Goal: Transaction & Acquisition: Purchase product/service

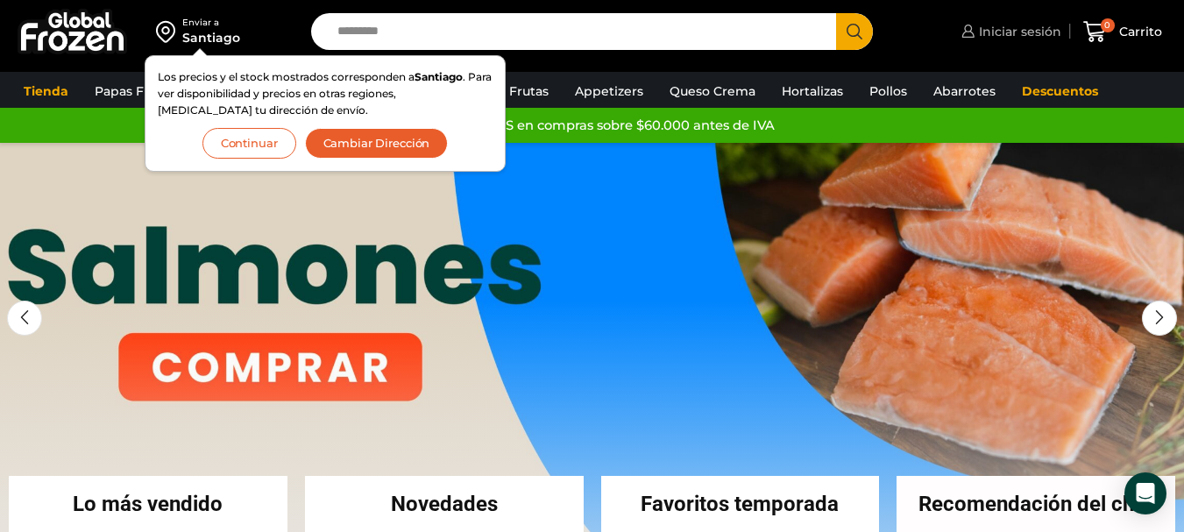
click at [1021, 37] on span "Iniciar sesión" at bounding box center [1017, 32] width 87 height 18
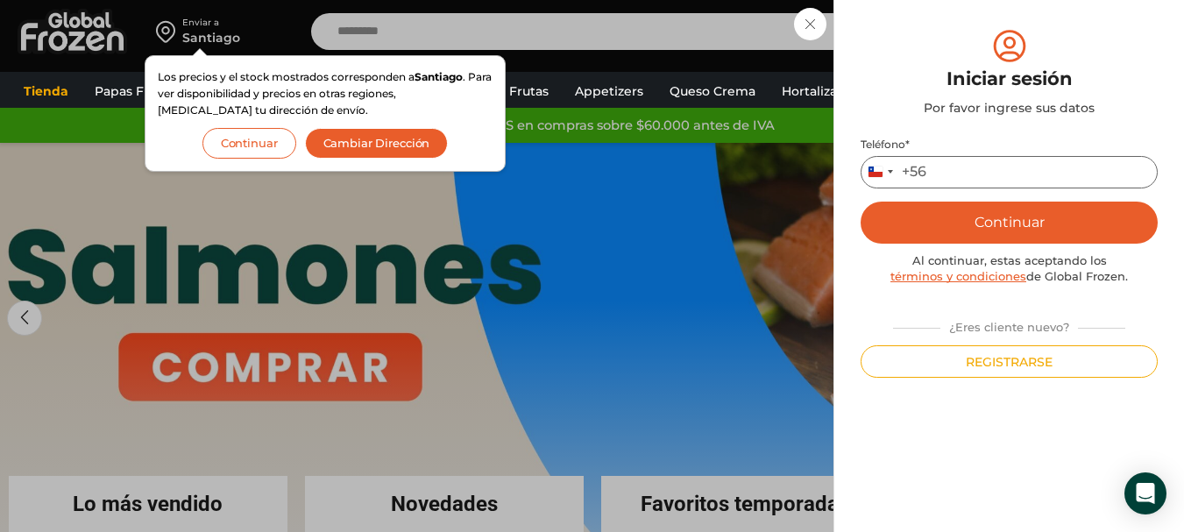
click at [945, 174] on input "Teléfono *" at bounding box center [1008, 172] width 297 height 32
type input "*********"
click at [980, 221] on button "Continuar" at bounding box center [1008, 223] width 297 height 42
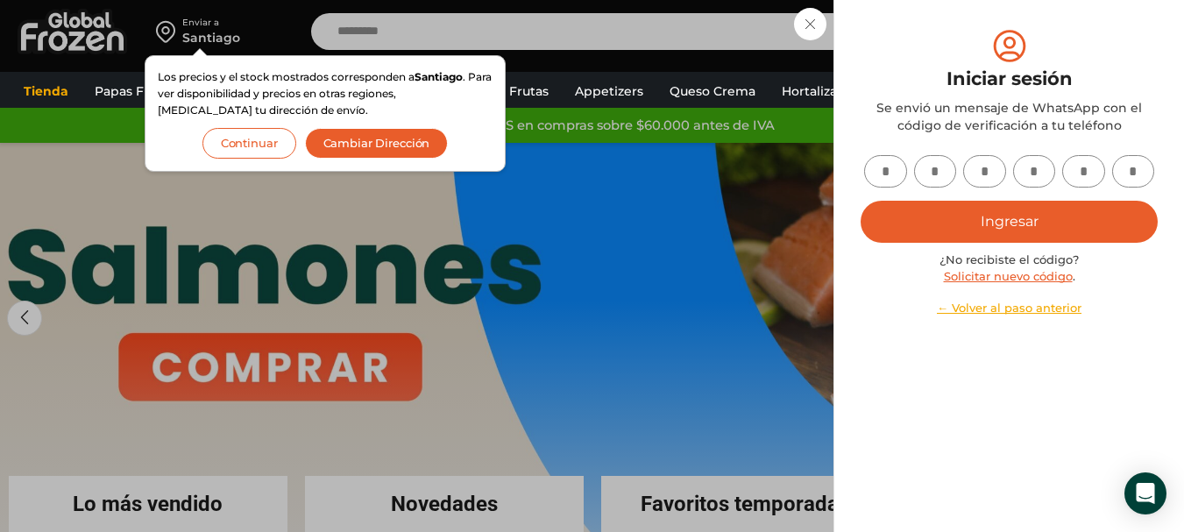
click at [895, 173] on input "text" at bounding box center [885, 171] width 43 height 32
type input "*"
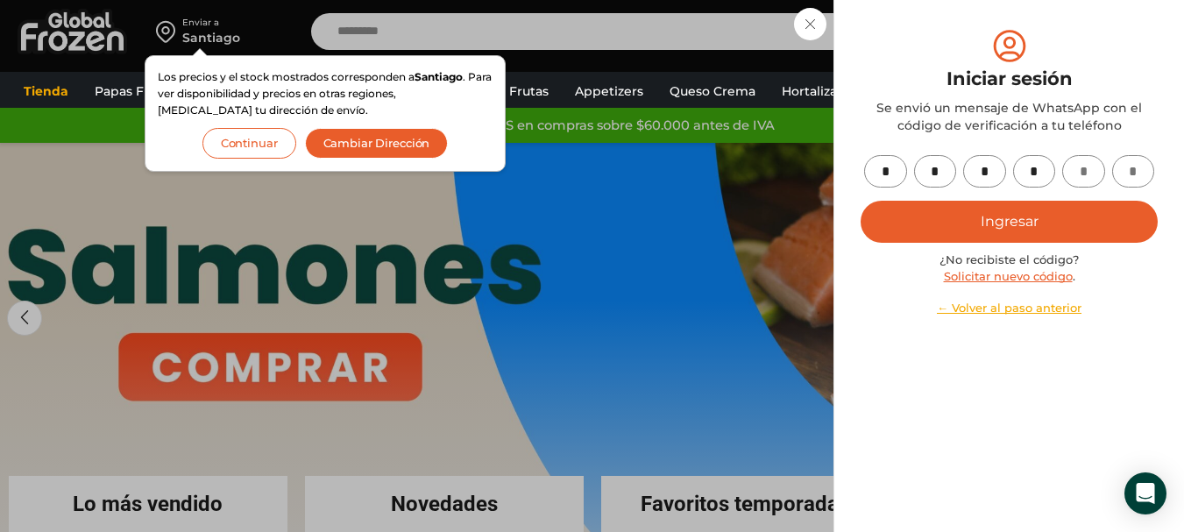
type input "*"
click at [1052, 224] on button "Ingresar" at bounding box center [1008, 222] width 297 height 42
click at [359, 138] on button "Cambiar Dirección" at bounding box center [377, 143] width 144 height 31
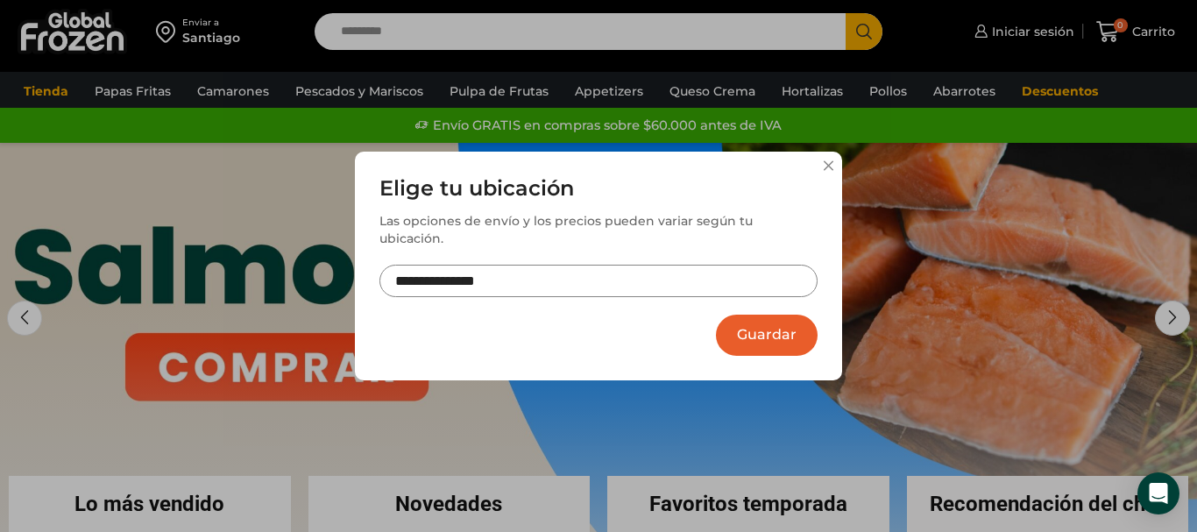
click at [586, 266] on input "**********" at bounding box center [598, 281] width 438 height 32
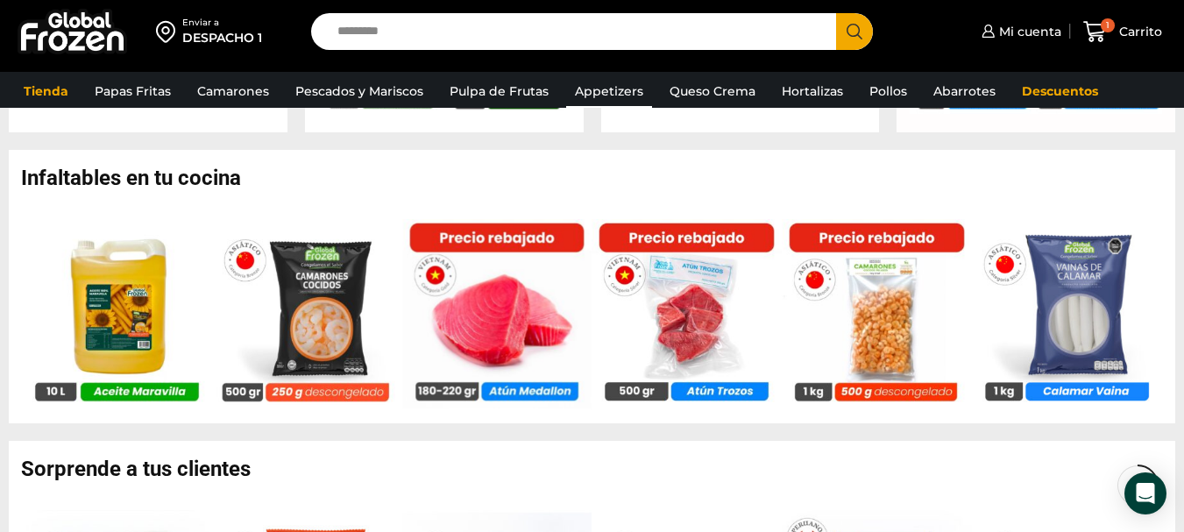
scroll to position [964, 0]
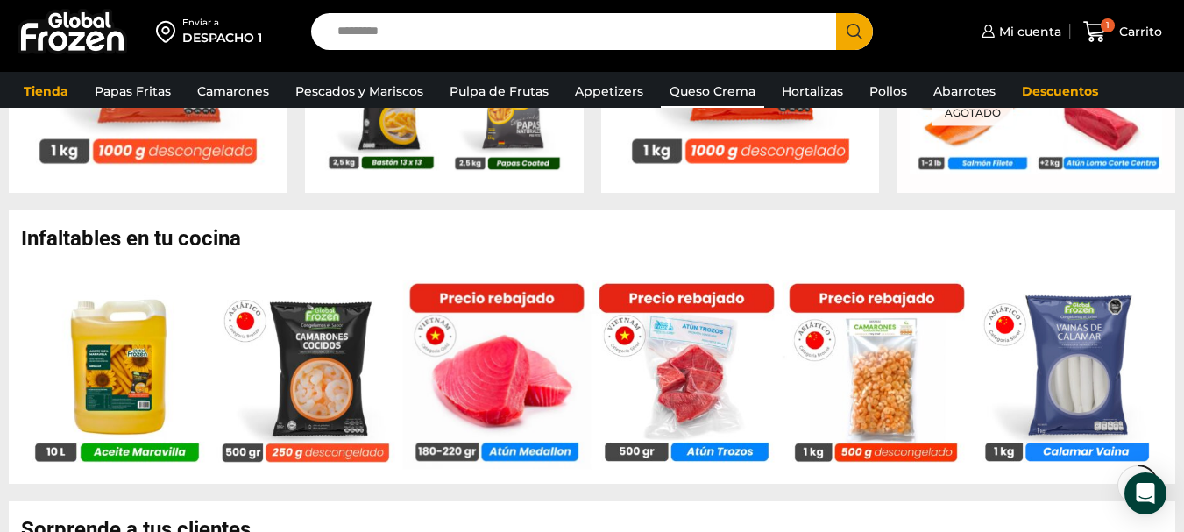
click at [716, 98] on link "Queso Crema" at bounding box center [712, 90] width 103 height 33
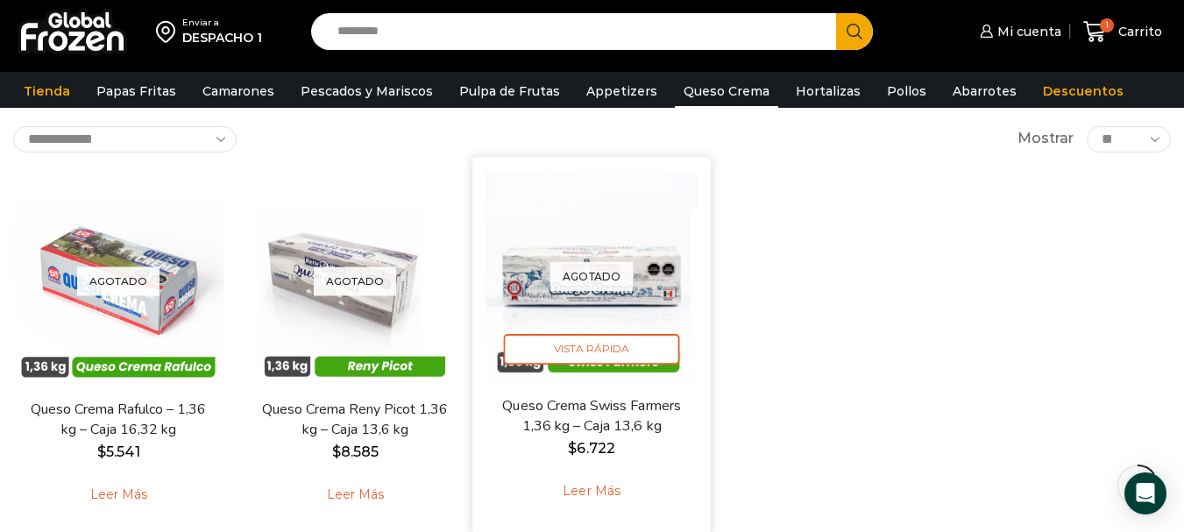
scroll to position [175, 0]
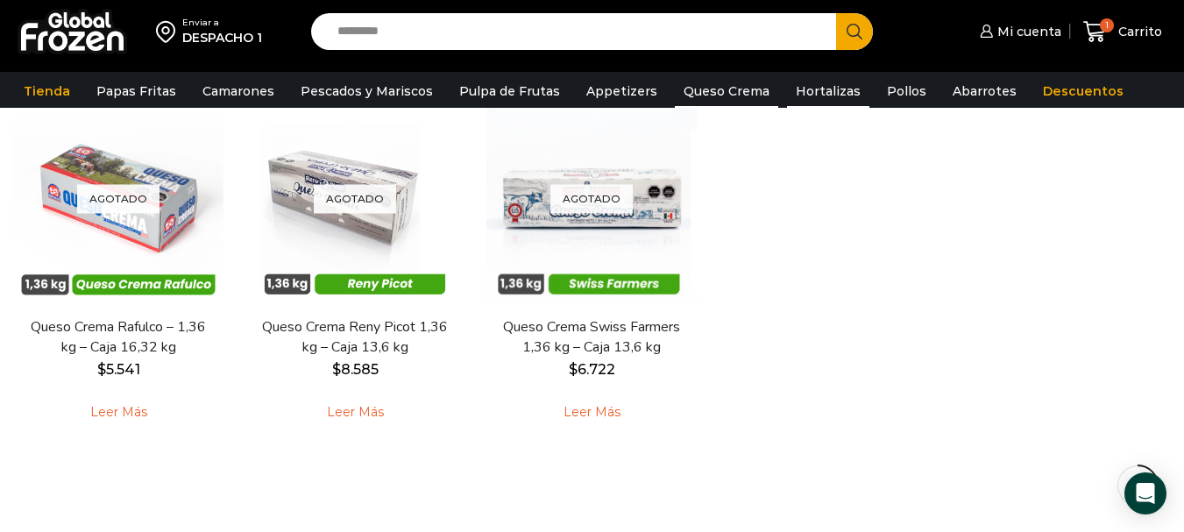
click at [800, 88] on link "Hortalizas" at bounding box center [828, 90] width 82 height 33
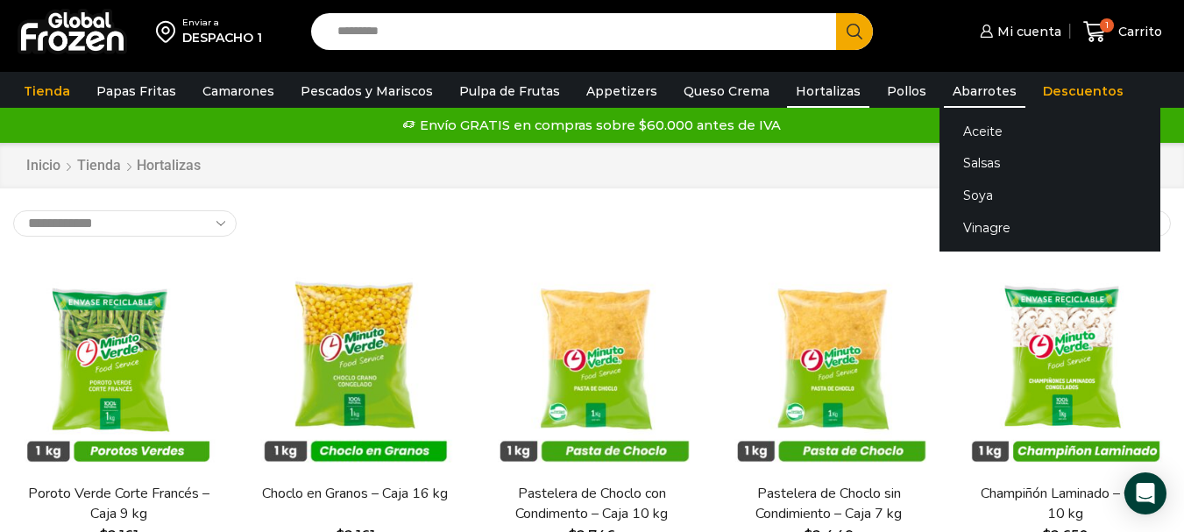
click at [944, 95] on link "Abarrotes" at bounding box center [984, 90] width 81 height 33
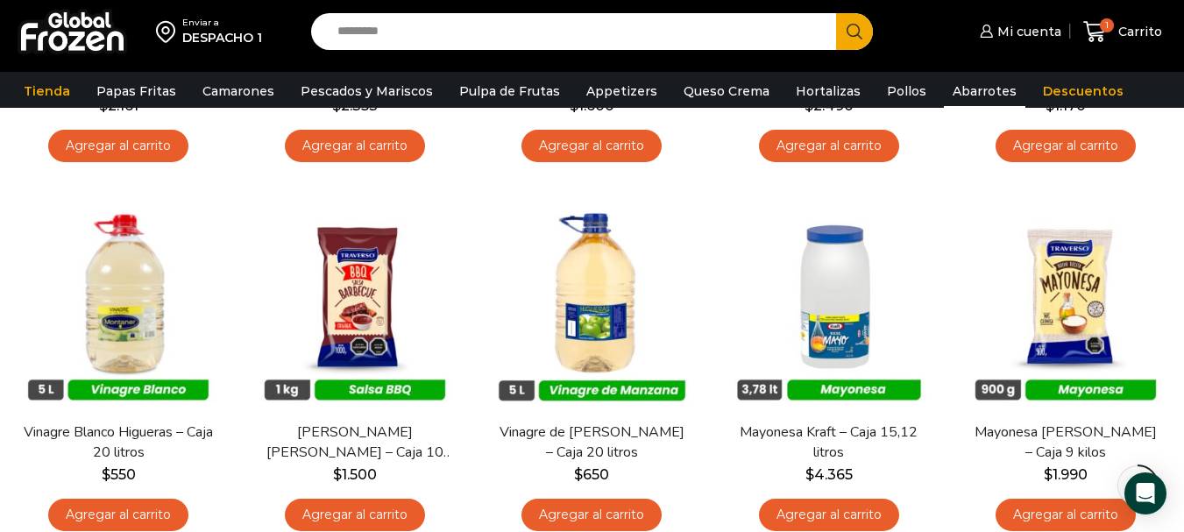
scroll to position [438, 0]
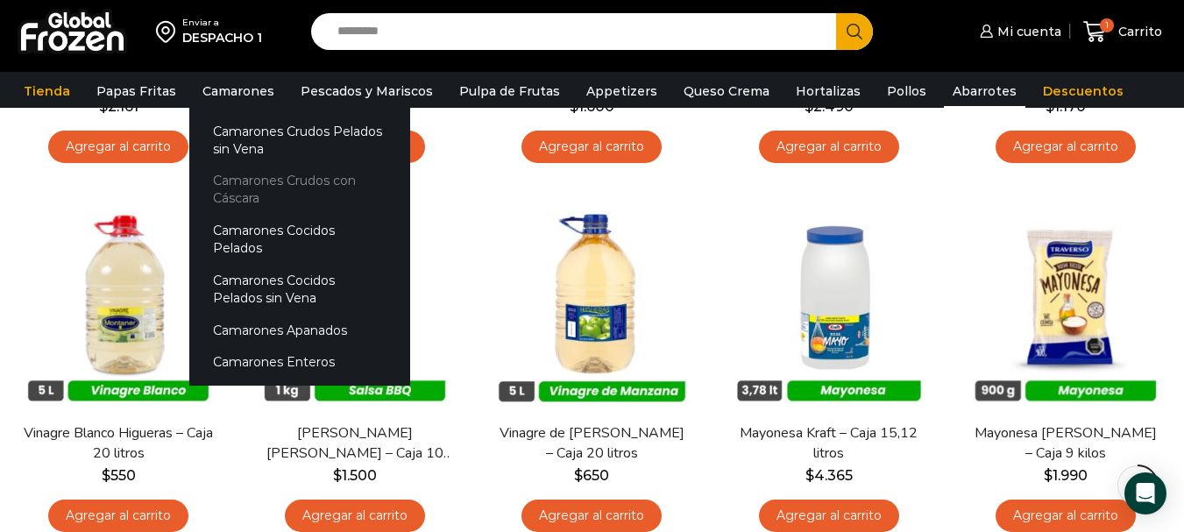
click at [272, 187] on link "Camarones Crudos con Cáscara" at bounding box center [299, 190] width 221 height 50
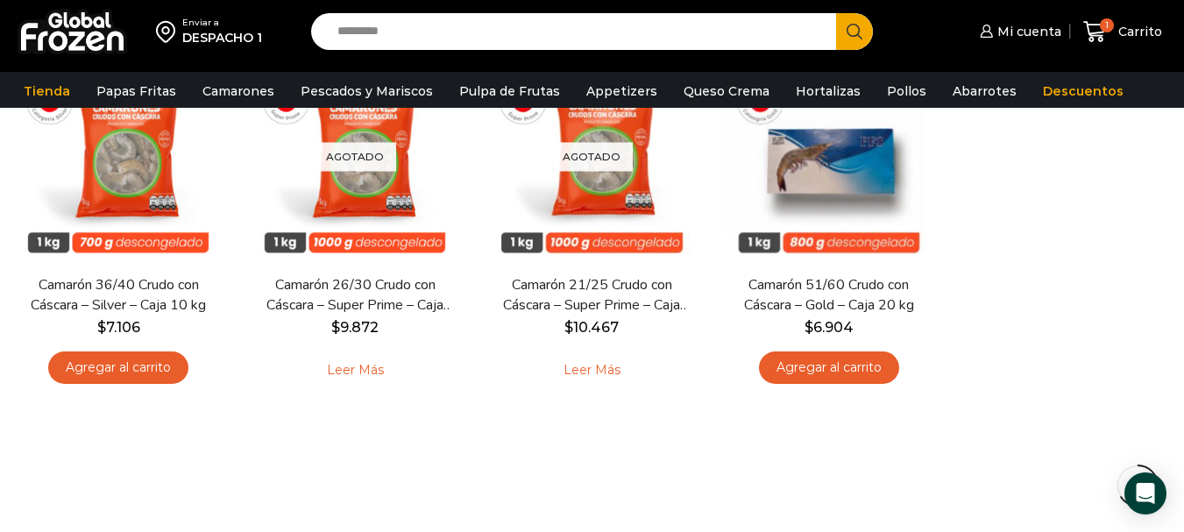
scroll to position [701, 0]
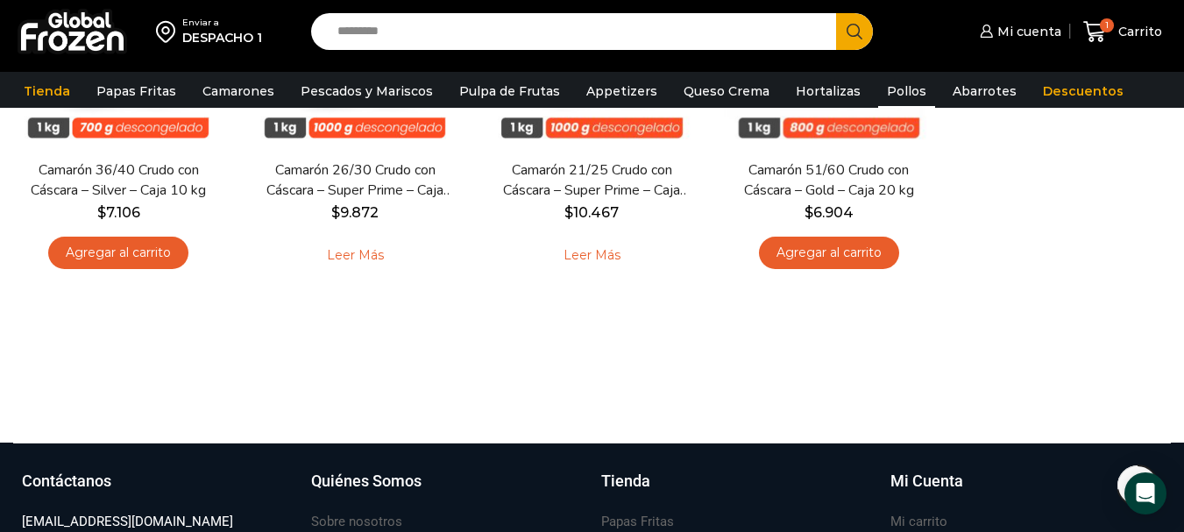
click at [878, 94] on link "Pollos" at bounding box center [906, 90] width 57 height 33
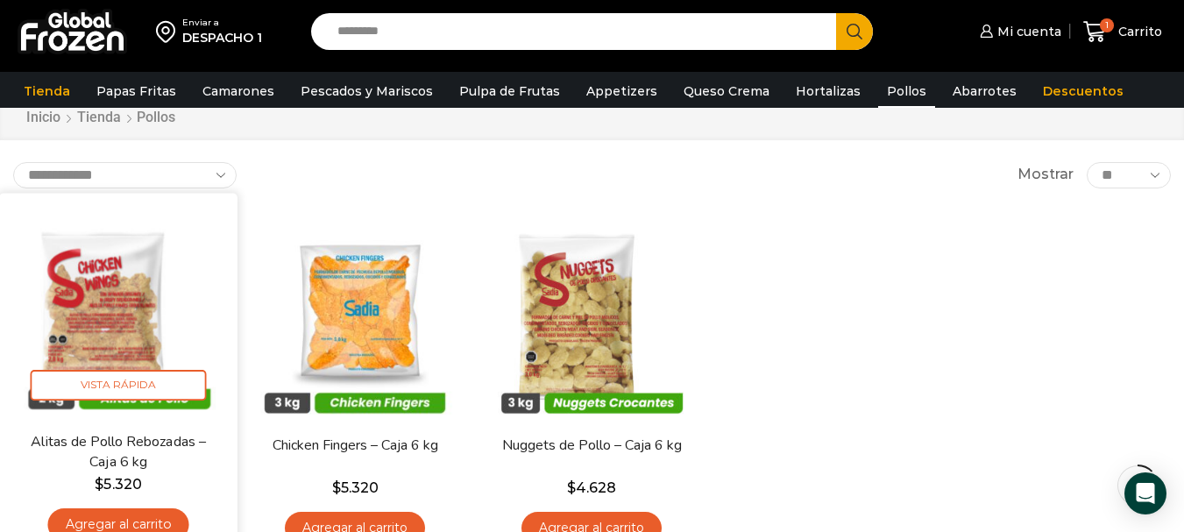
scroll to position [88, 0]
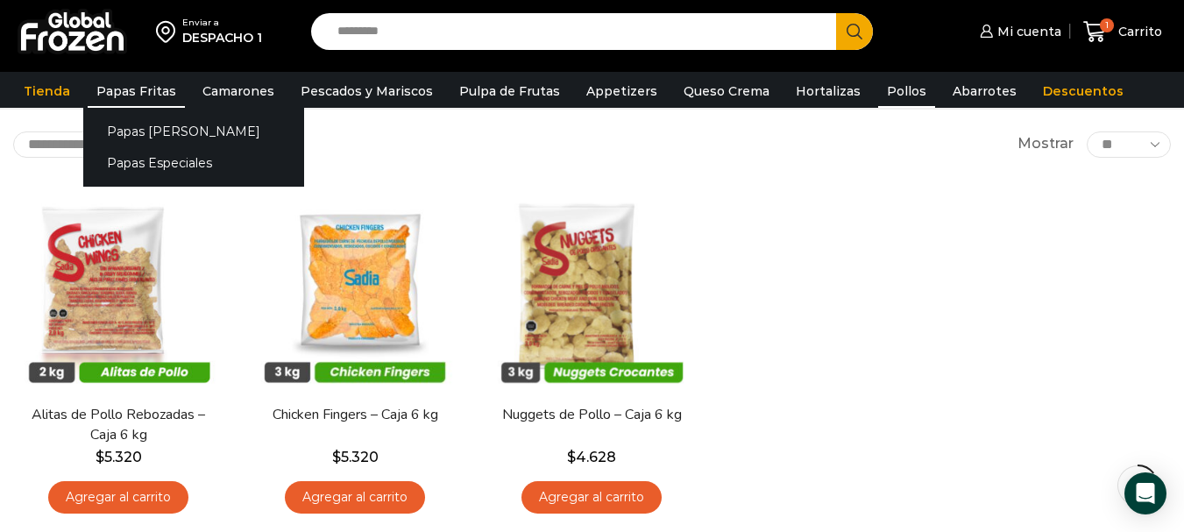
click at [154, 88] on link "Papas Fritas" at bounding box center [136, 90] width 97 height 33
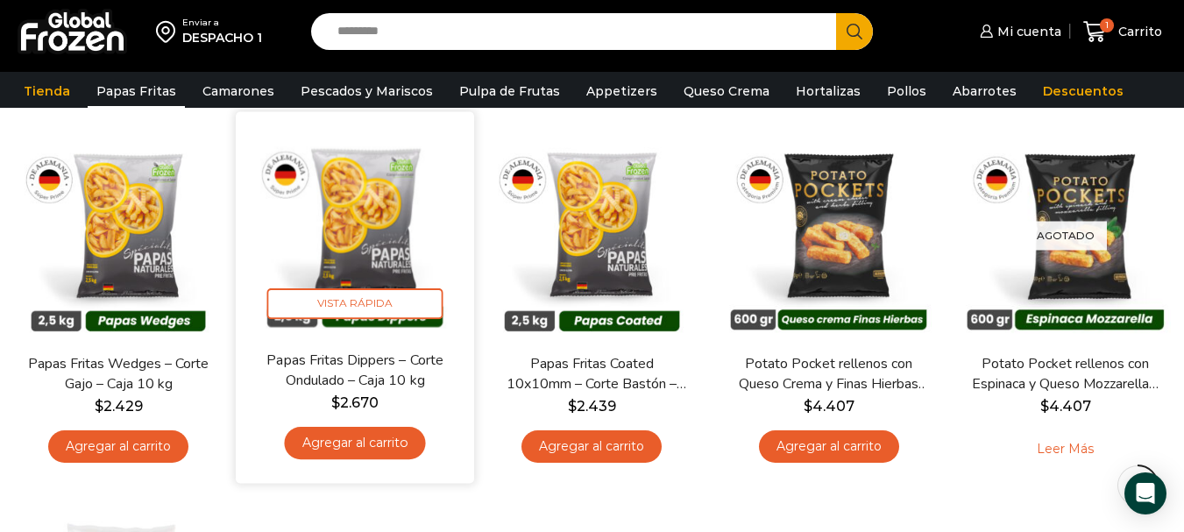
scroll to position [613, 0]
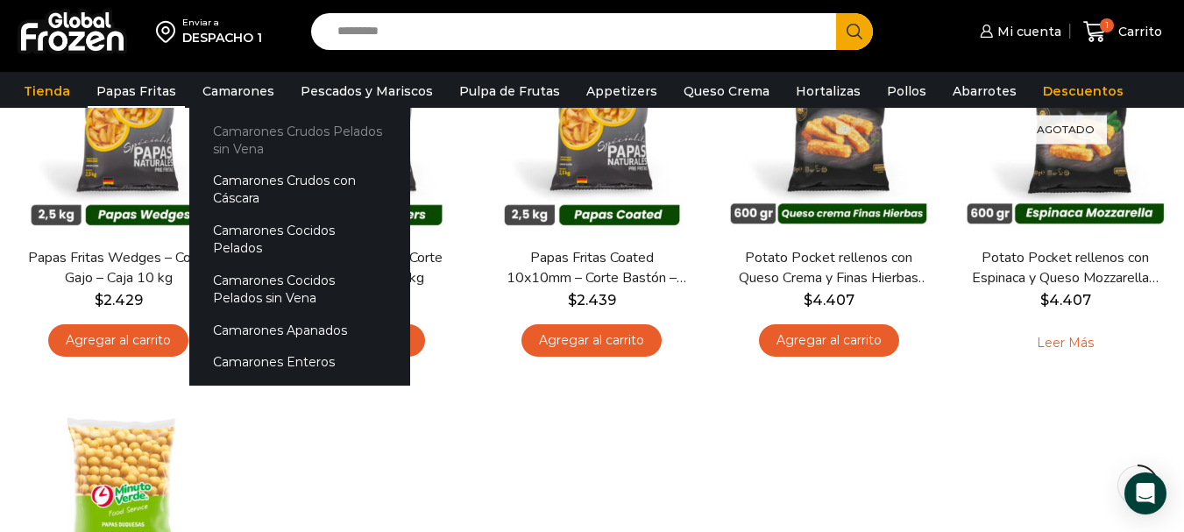
click at [251, 127] on link "Camarones Crudos Pelados sin Vena" at bounding box center [299, 140] width 221 height 50
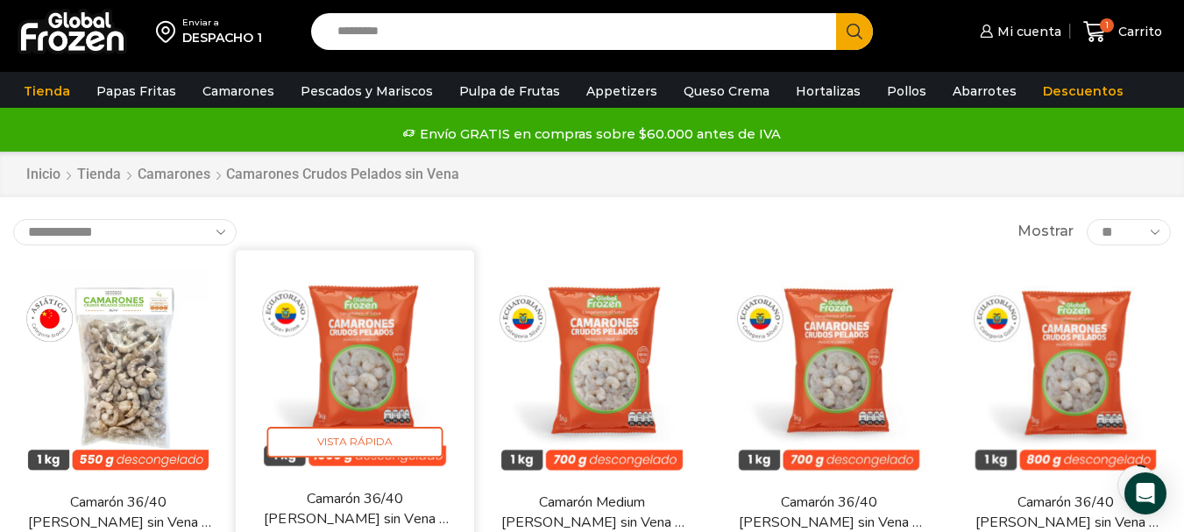
scroll to position [175, 0]
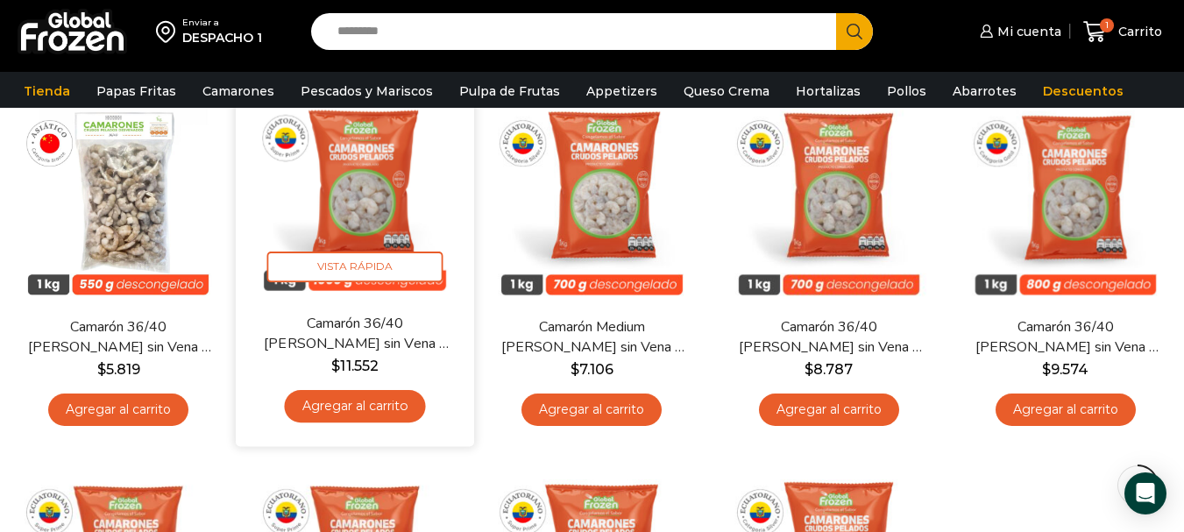
click at [355, 400] on link "Agregar al carrito" at bounding box center [355, 406] width 141 height 32
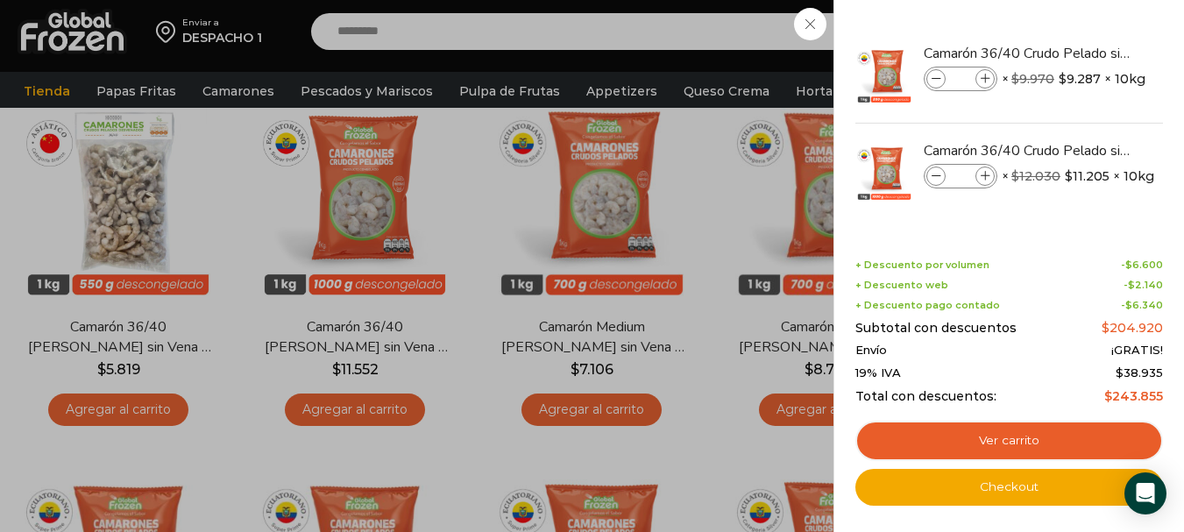
click at [1079, 20] on div "2 Carrito 2 2 Shopping Cart *" at bounding box center [1123, 31] width 88 height 41
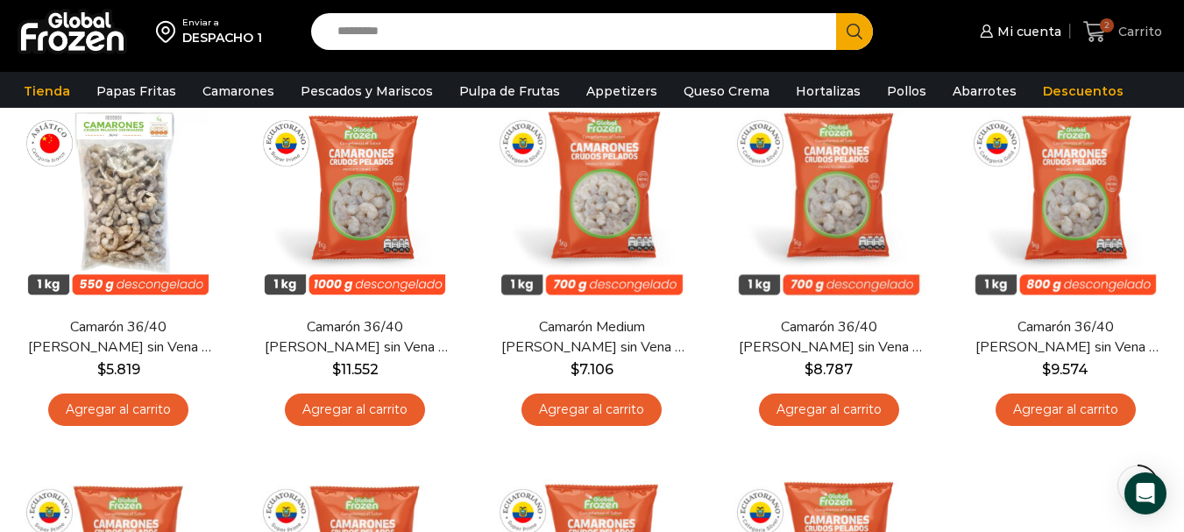
click at [1090, 29] on icon at bounding box center [1095, 32] width 24 height 24
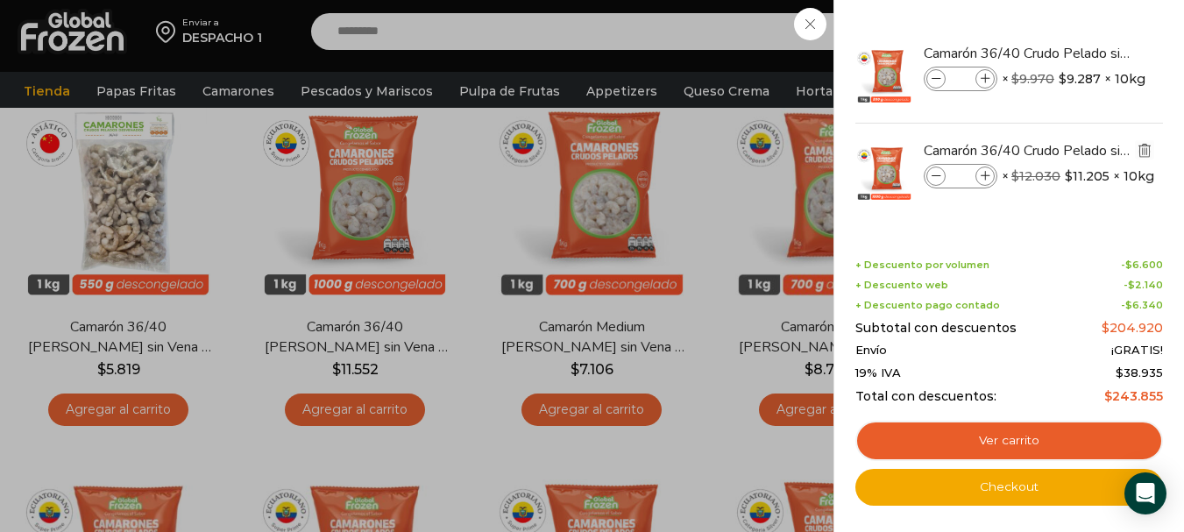
click at [1144, 146] on img "Eliminar Camarón 36/40 Crudo Pelado sin Vena - Super Prime - Caja 10 kg del car…" at bounding box center [1144, 150] width 16 height 16
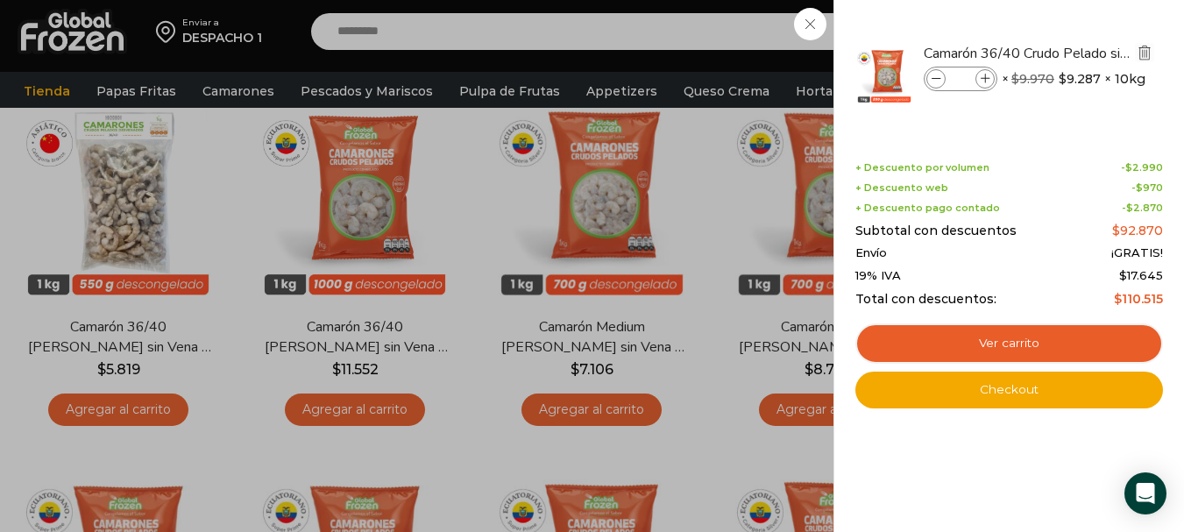
click at [1138, 50] on img "Eliminar Camarón 36/40 Crudo Pelado sin Vena - Gold - Caja 10 kg del carrito" at bounding box center [1144, 53] width 16 height 16
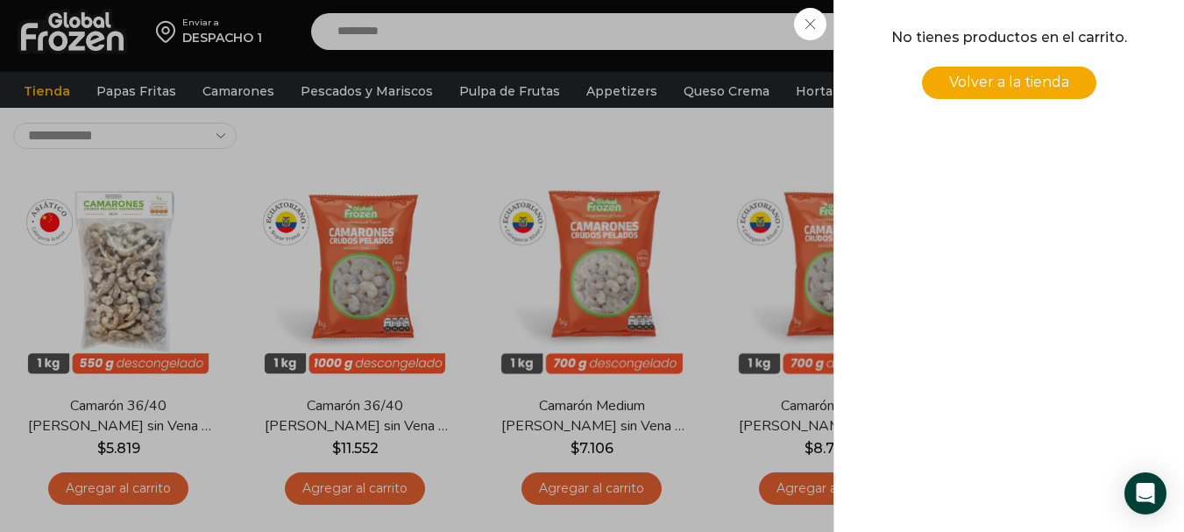
scroll to position [88, 0]
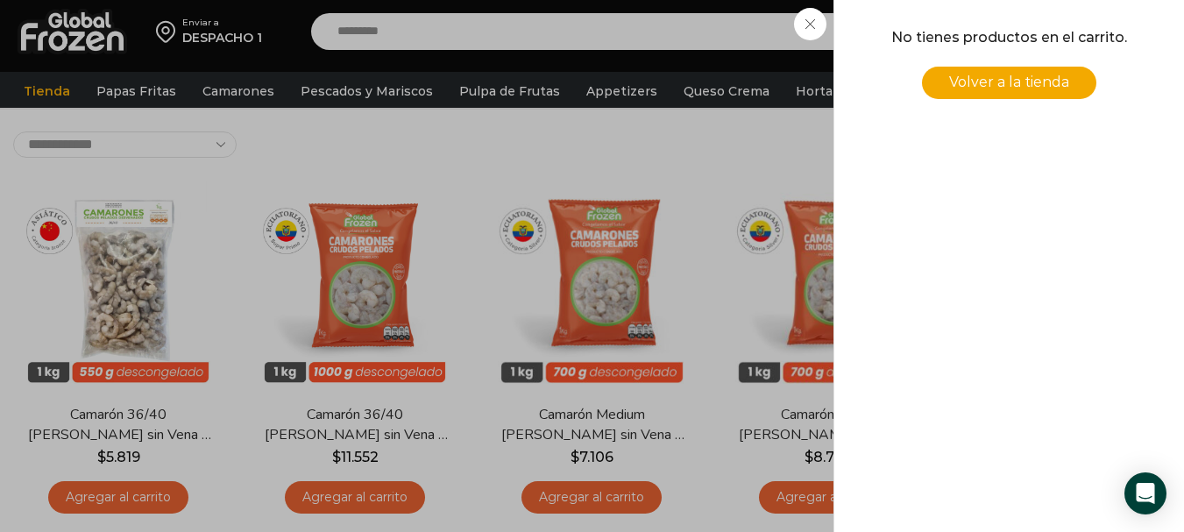
click at [1079, 27] on div "0 Carrito 0 0 Shopping Cart No tienes productos en el carrito. Volver a la tien…" at bounding box center [1123, 31] width 88 height 41
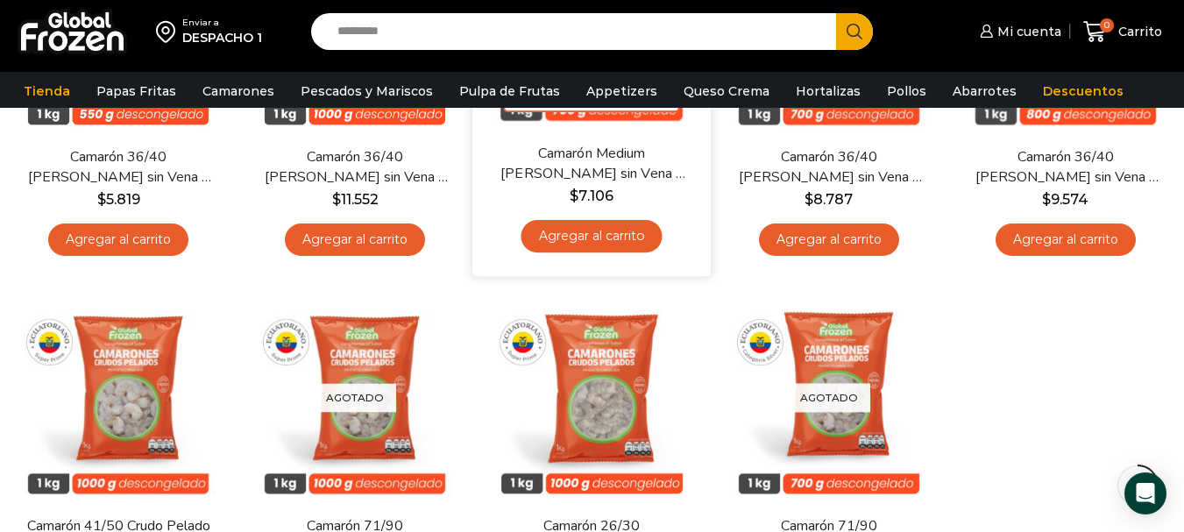
scroll to position [0, 0]
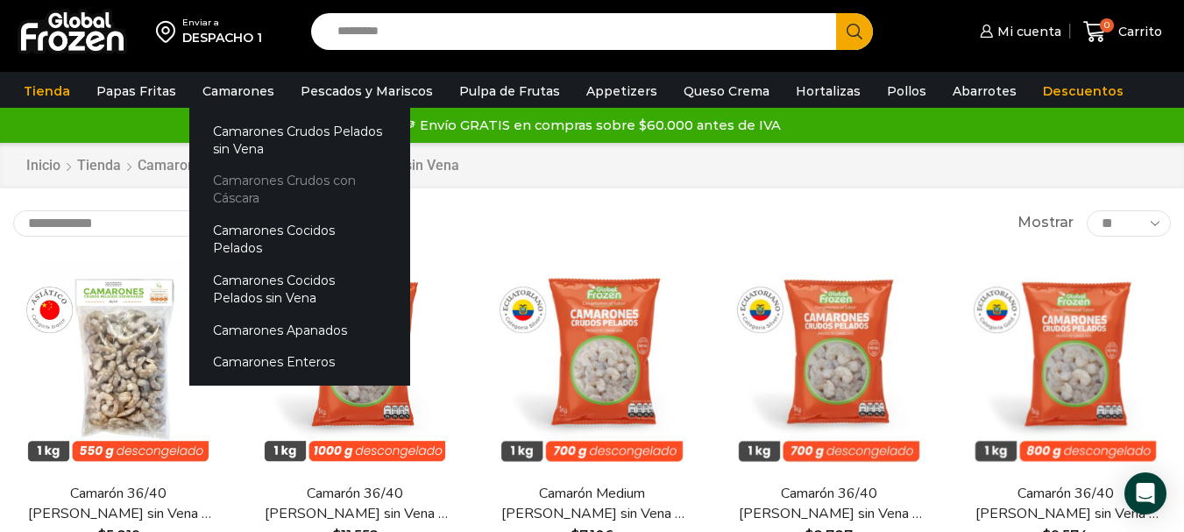
click at [322, 188] on link "Camarones Crudos con Cáscara" at bounding box center [299, 190] width 221 height 50
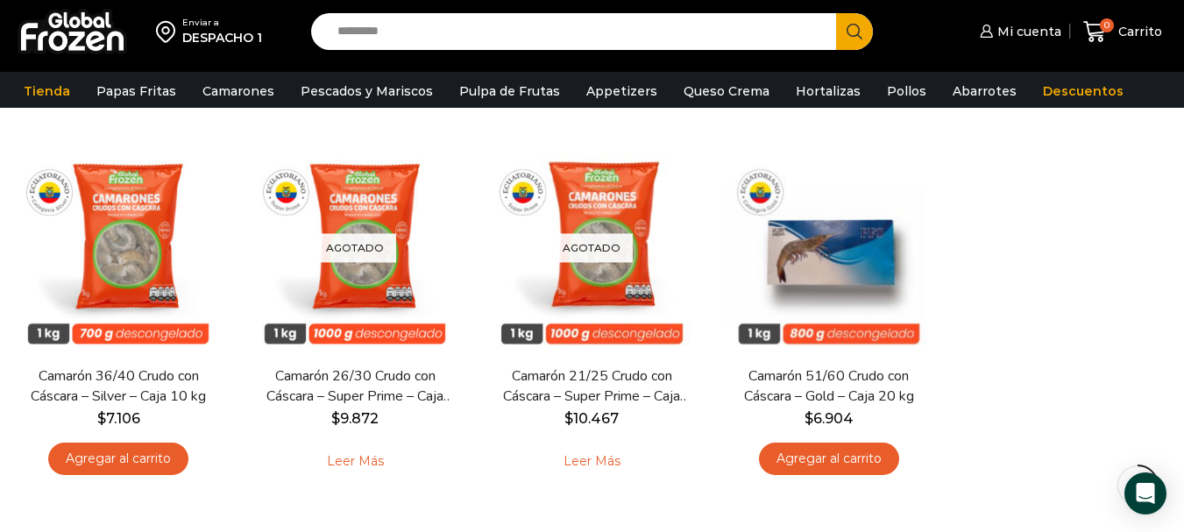
scroll to position [526, 0]
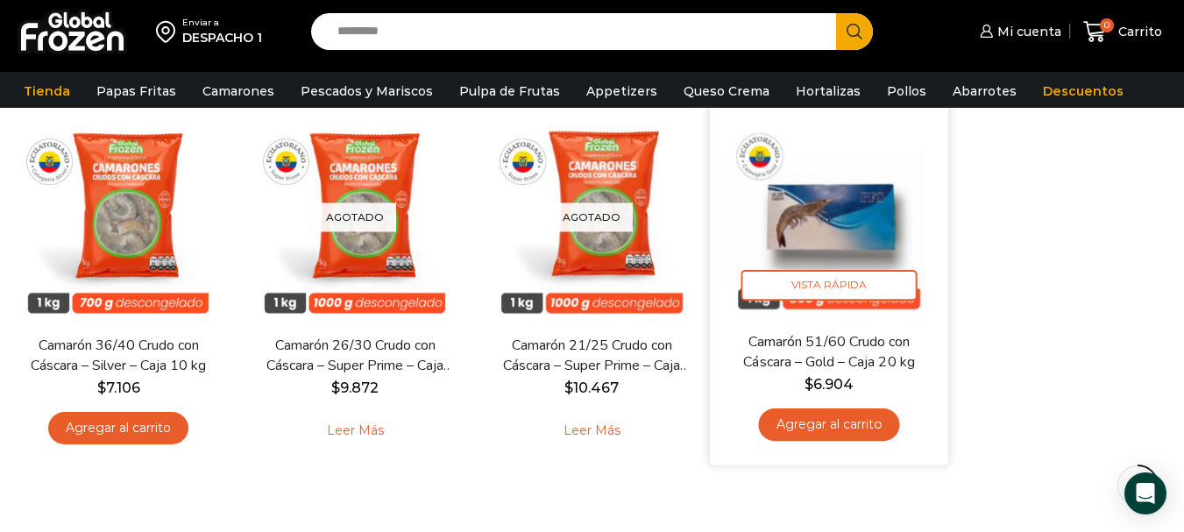
click at [820, 217] on img at bounding box center [829, 212] width 212 height 212
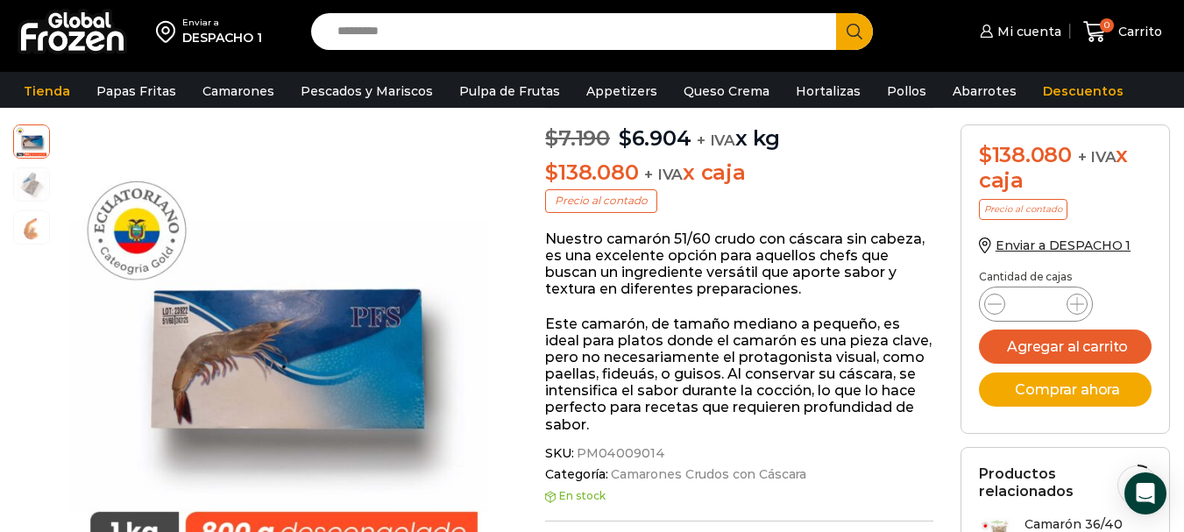
scroll to position [88, 0]
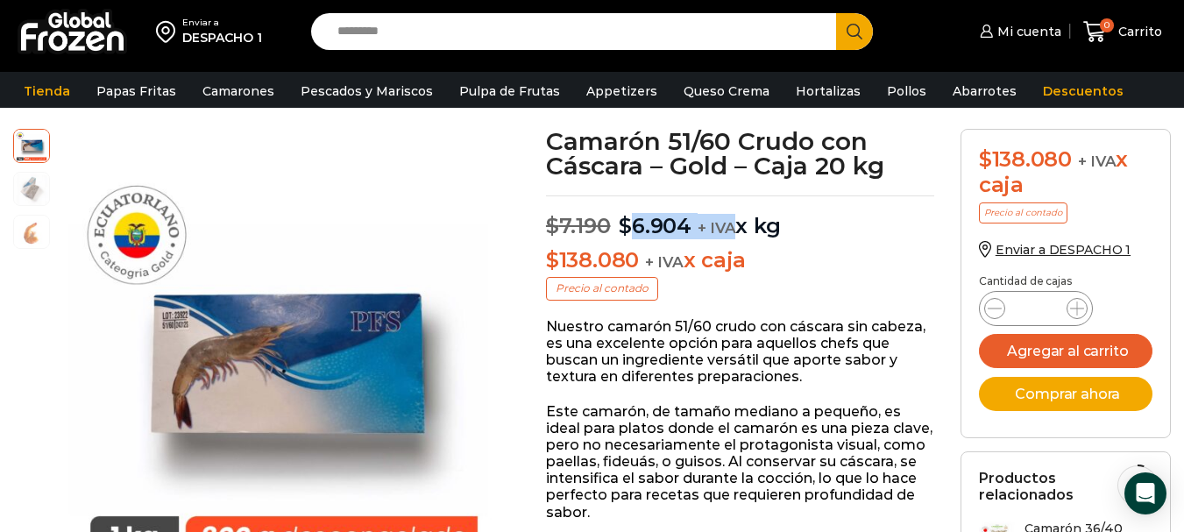
drag, startPoint x: 631, startPoint y: 220, endPoint x: 731, endPoint y: 212, distance: 100.2
click at [731, 212] on p "$ 7.190 Original price was: $7.190. $ 6.904 Current price is: $6.904. + IVA x kg" at bounding box center [740, 217] width 388 height 44
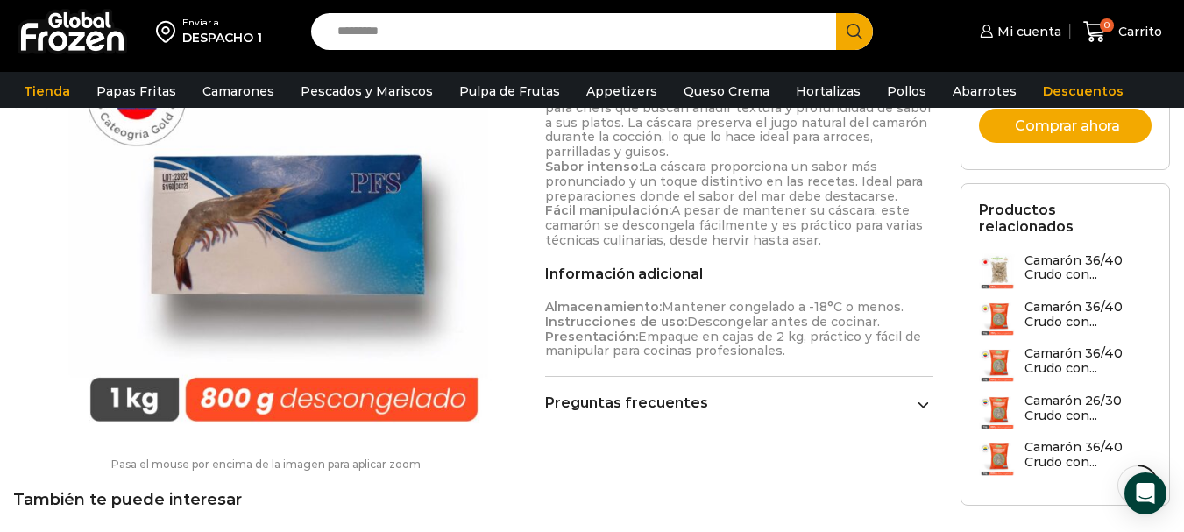
scroll to position [614, 0]
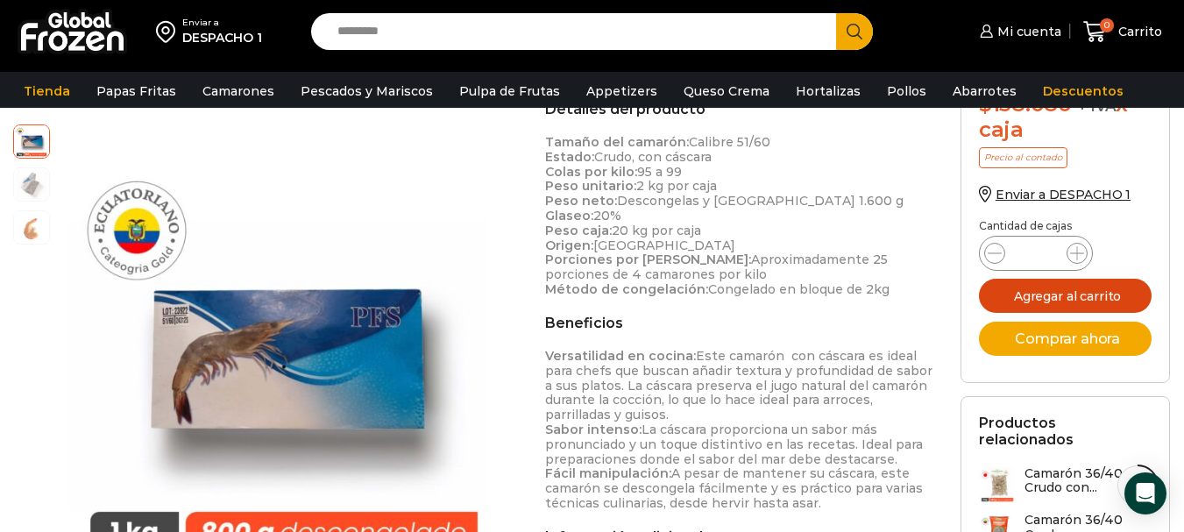
click at [1021, 296] on button "Agregar al carrito" at bounding box center [1065, 296] width 173 height 34
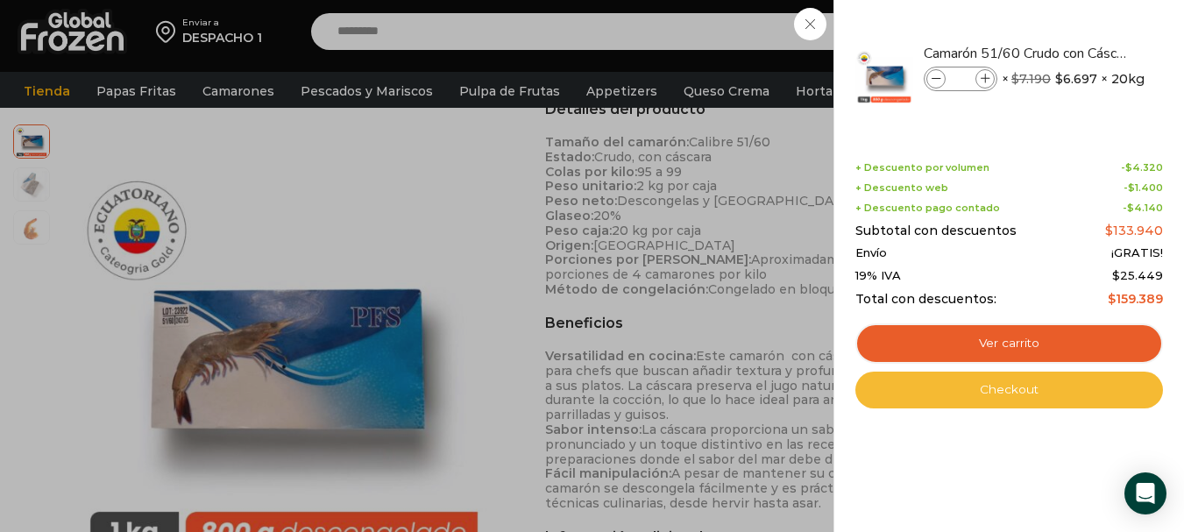
click at [1022, 378] on link "Checkout" at bounding box center [1009, 389] width 308 height 37
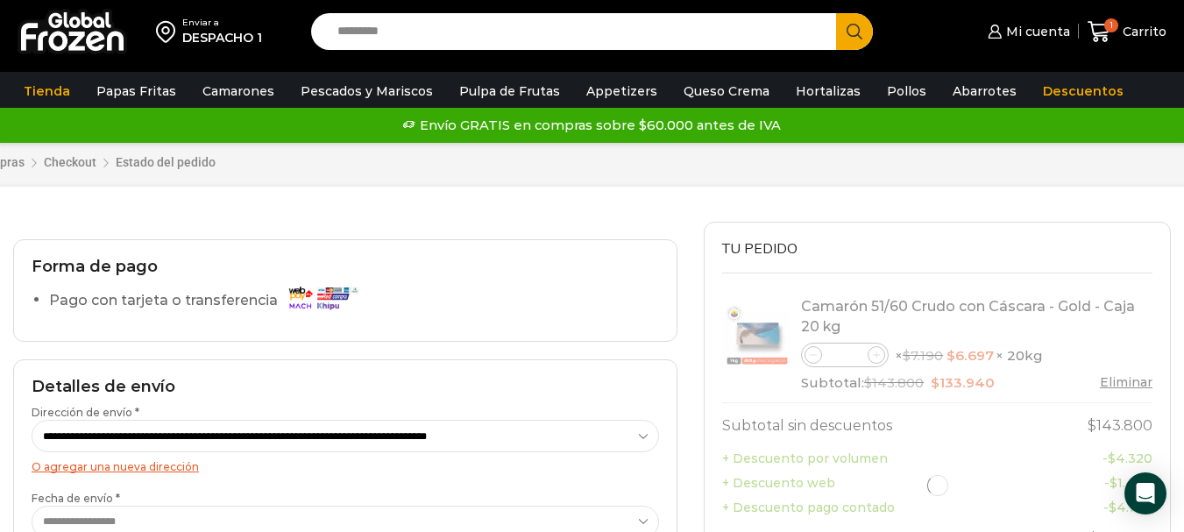
select select "*"
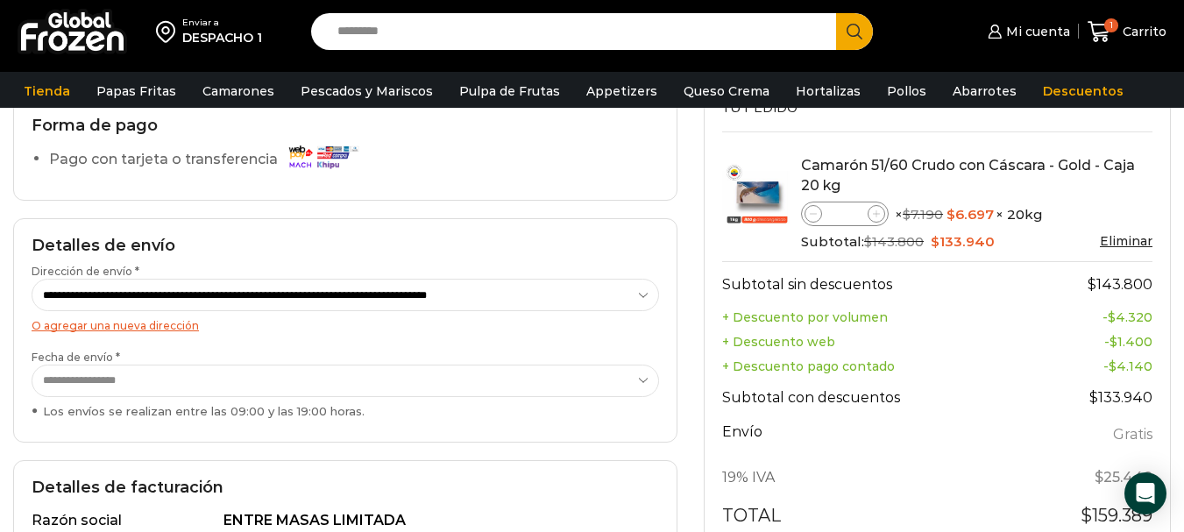
scroll to position [175, 0]
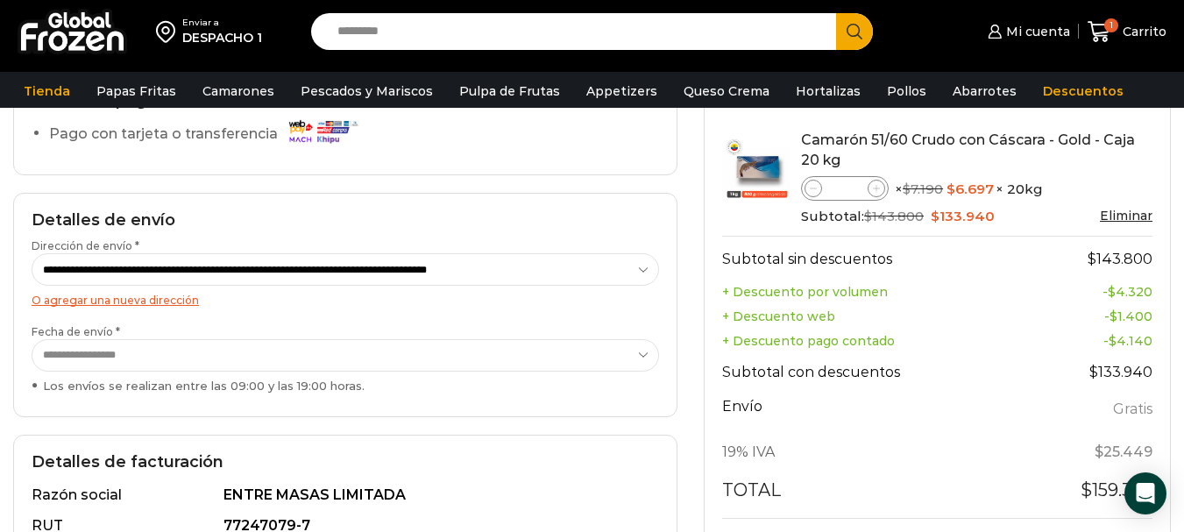
click at [649, 360] on select "**********" at bounding box center [345, 355] width 627 height 32
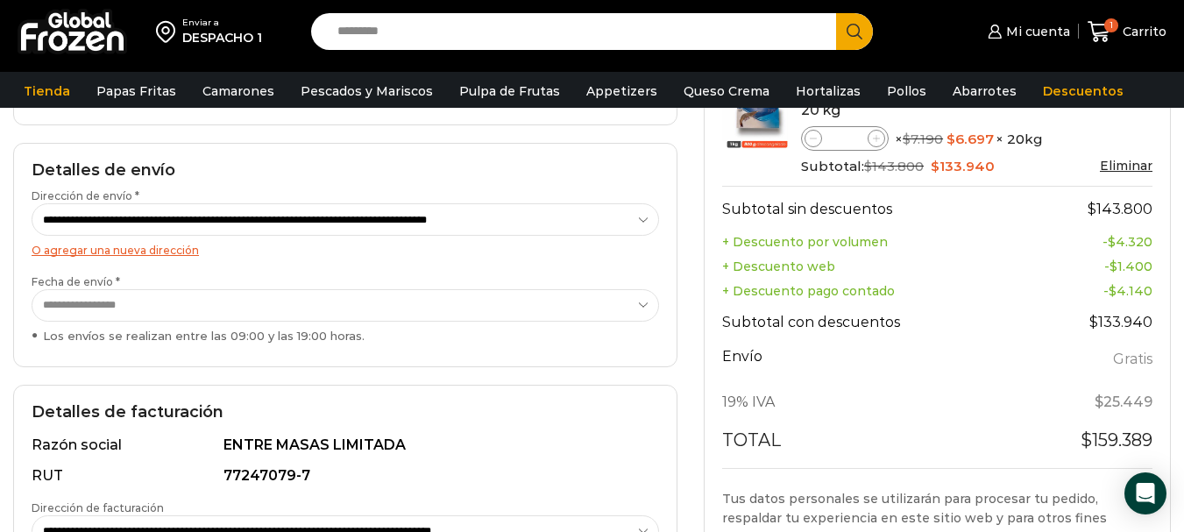
scroll to position [263, 0]
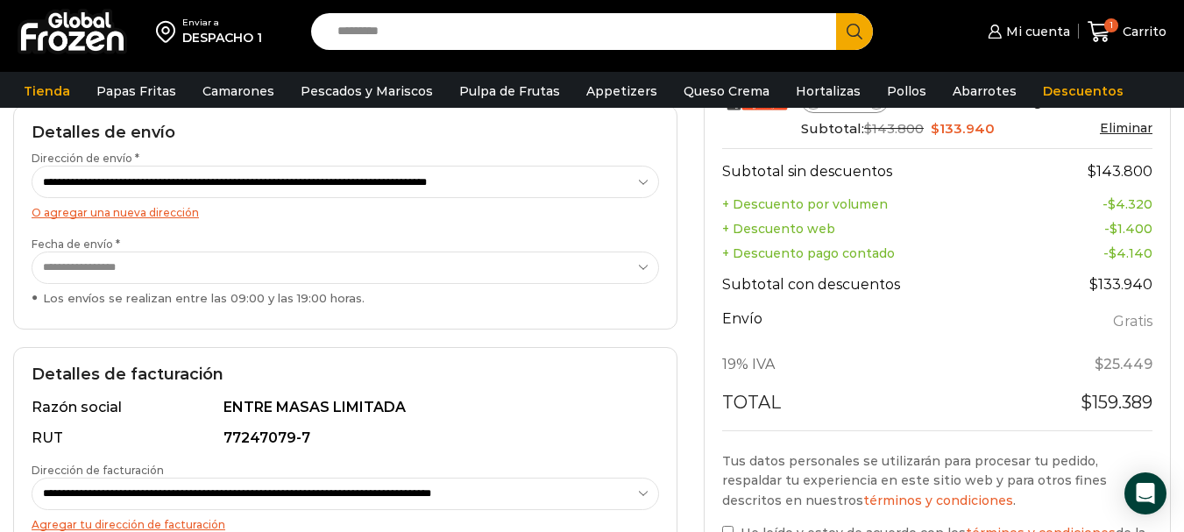
click at [338, 182] on select "**********" at bounding box center [345, 182] width 627 height 32
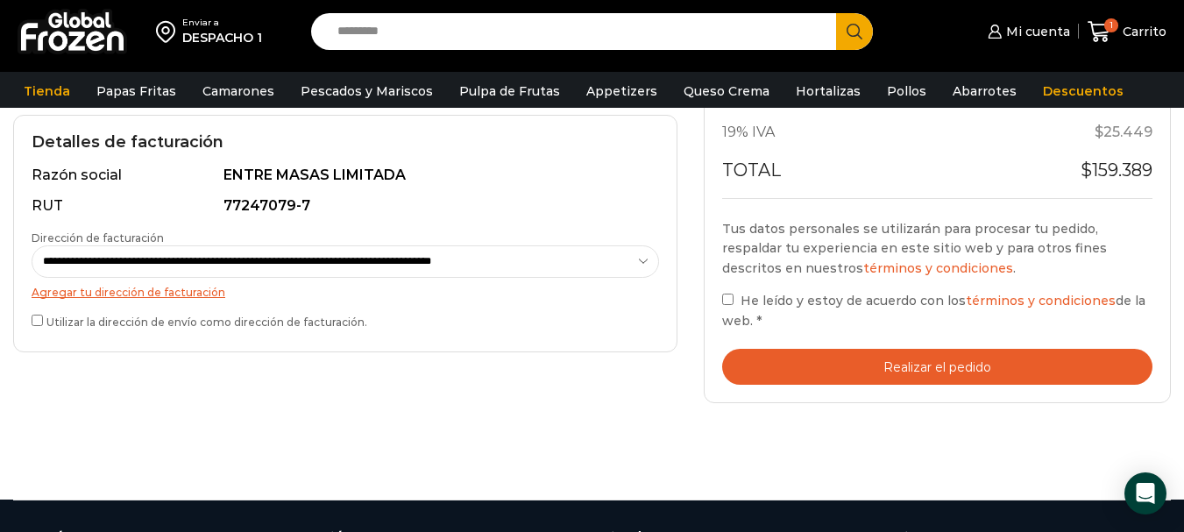
scroll to position [526, 0]
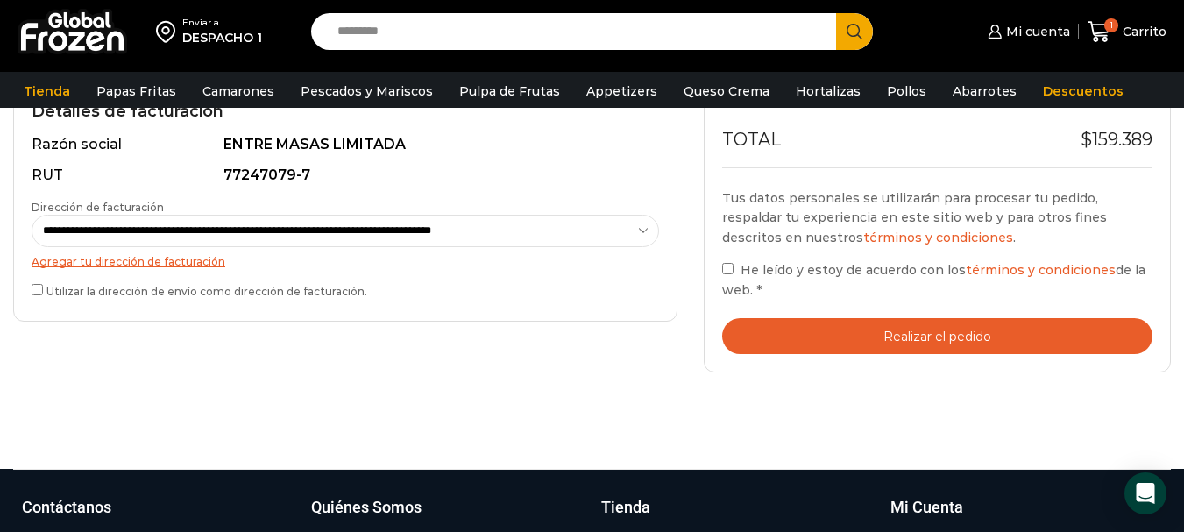
click at [887, 328] on button "Realizar el pedido" at bounding box center [937, 336] width 430 height 36
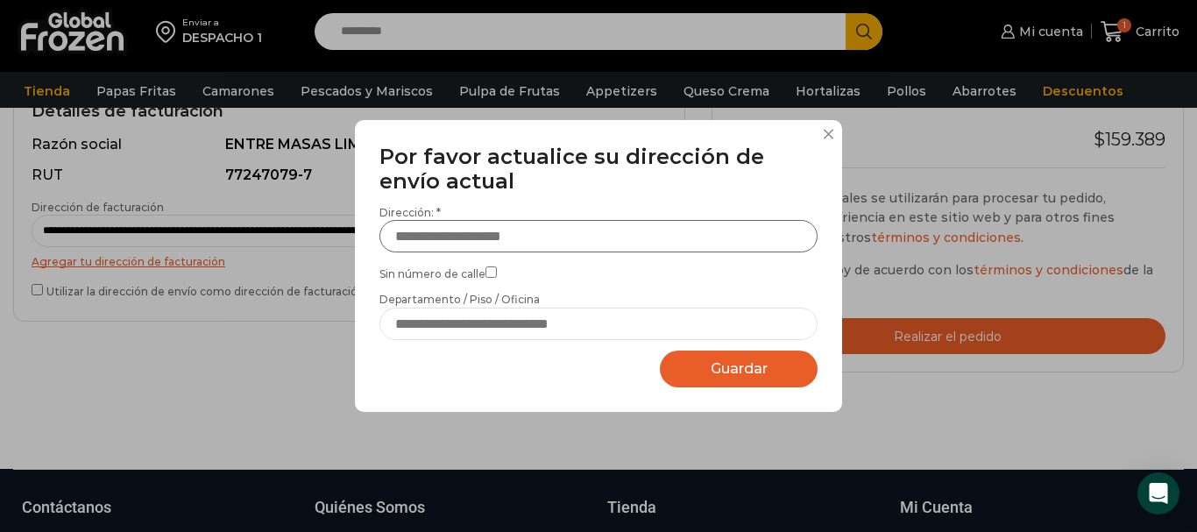
click at [437, 230] on input "Dirección: *" at bounding box center [598, 236] width 438 height 32
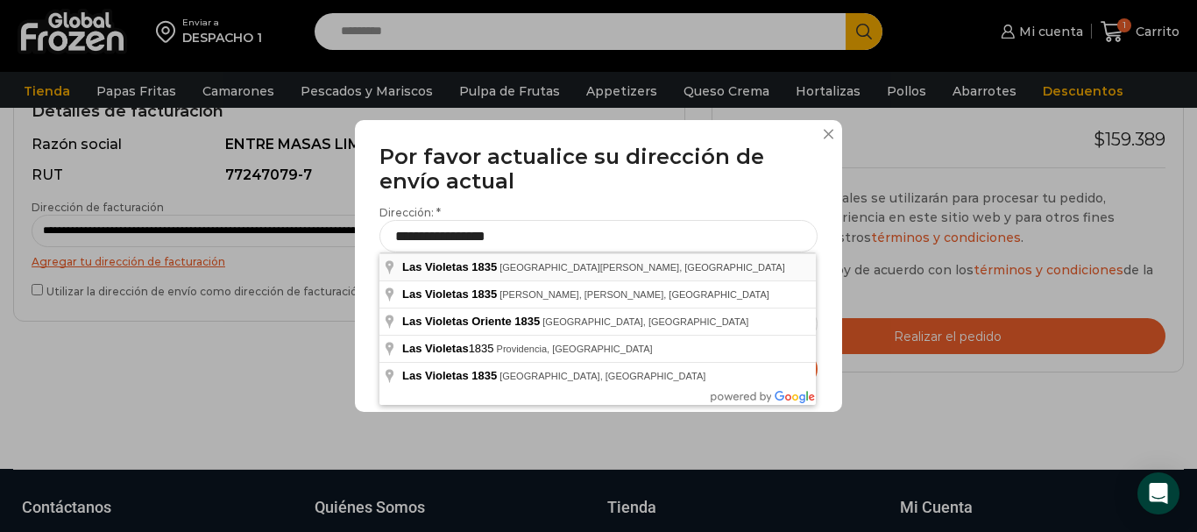
type input "**********"
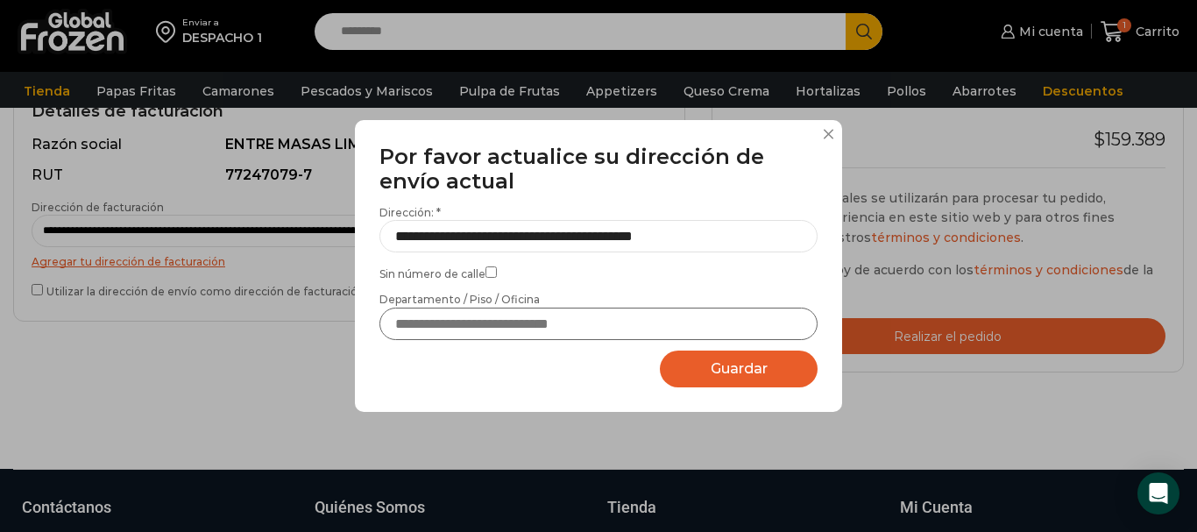
click at [459, 325] on input "Departamento / Piso / Oficina" at bounding box center [598, 324] width 438 height 32
type input "**********"
click at [730, 371] on span "Guardar" at bounding box center [739, 368] width 57 height 17
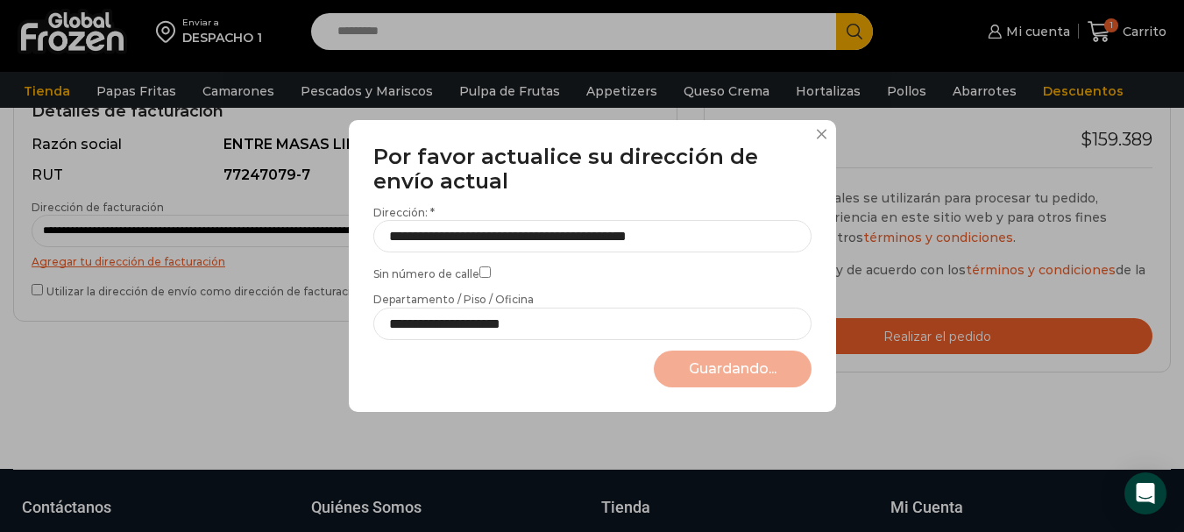
select select "*******"
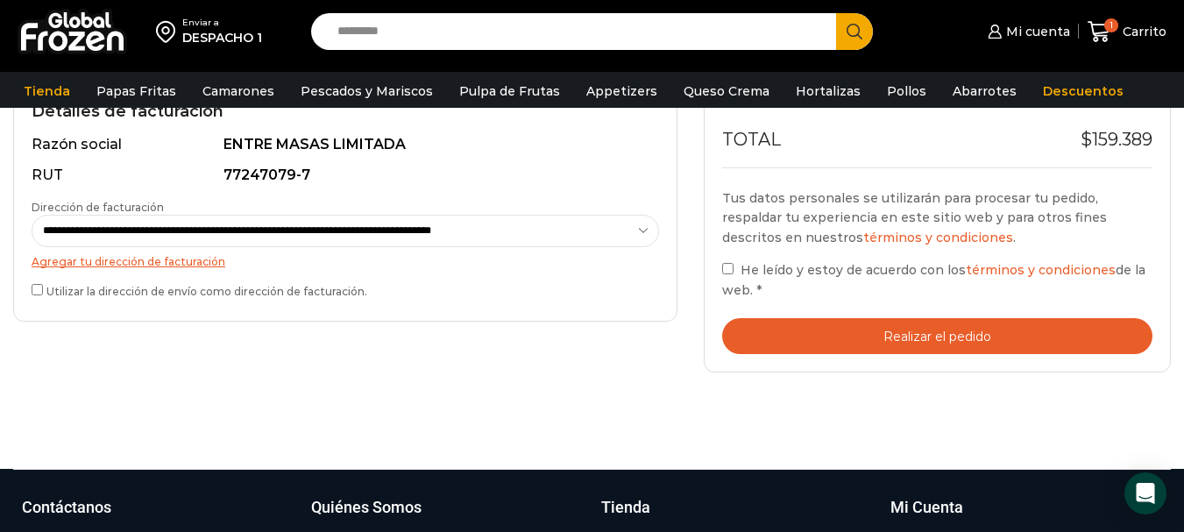
click at [881, 346] on button "Realizar el pedido" at bounding box center [937, 336] width 430 height 36
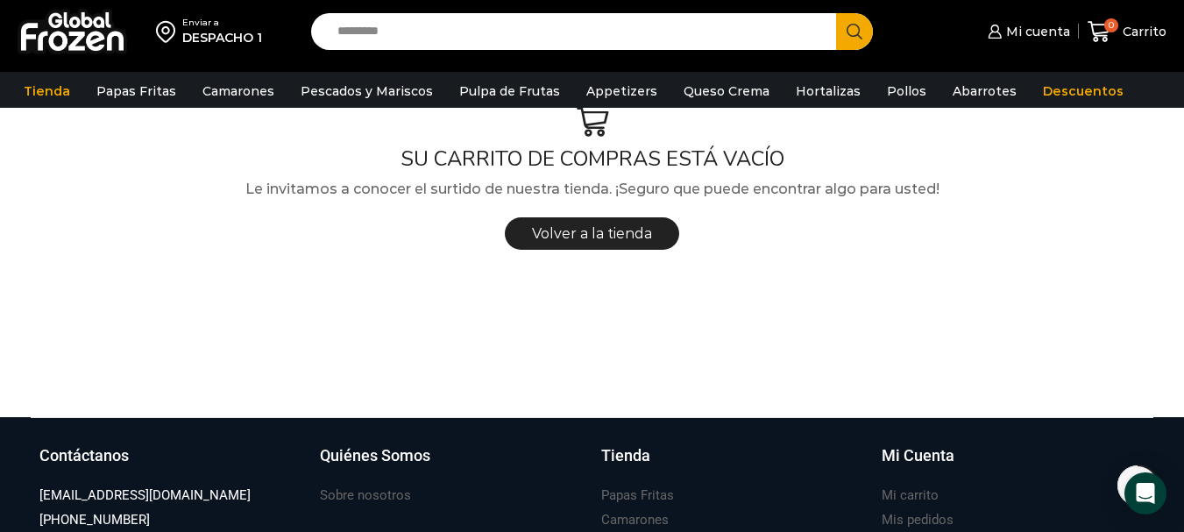
scroll to position [88, 0]
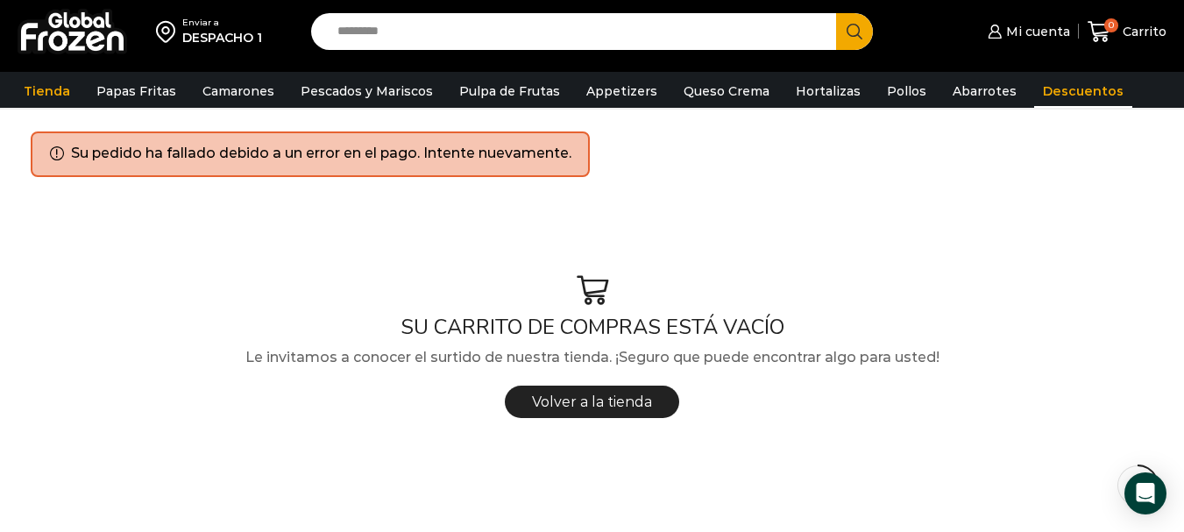
click at [1050, 99] on link "Descuentos" at bounding box center [1083, 90] width 98 height 33
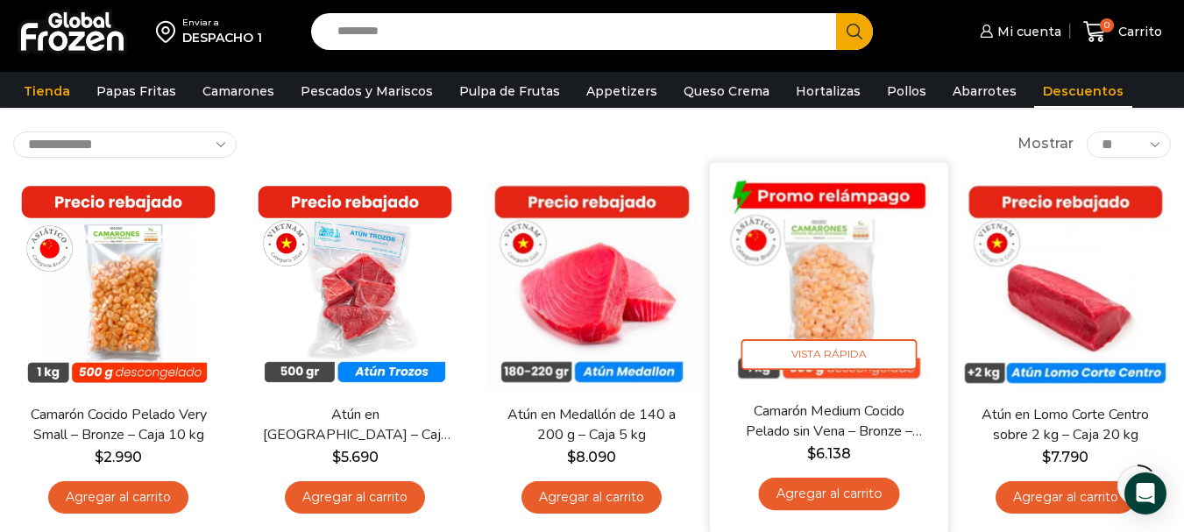
scroll to position [175, 0]
